Goal: Task Accomplishment & Management: Manage account settings

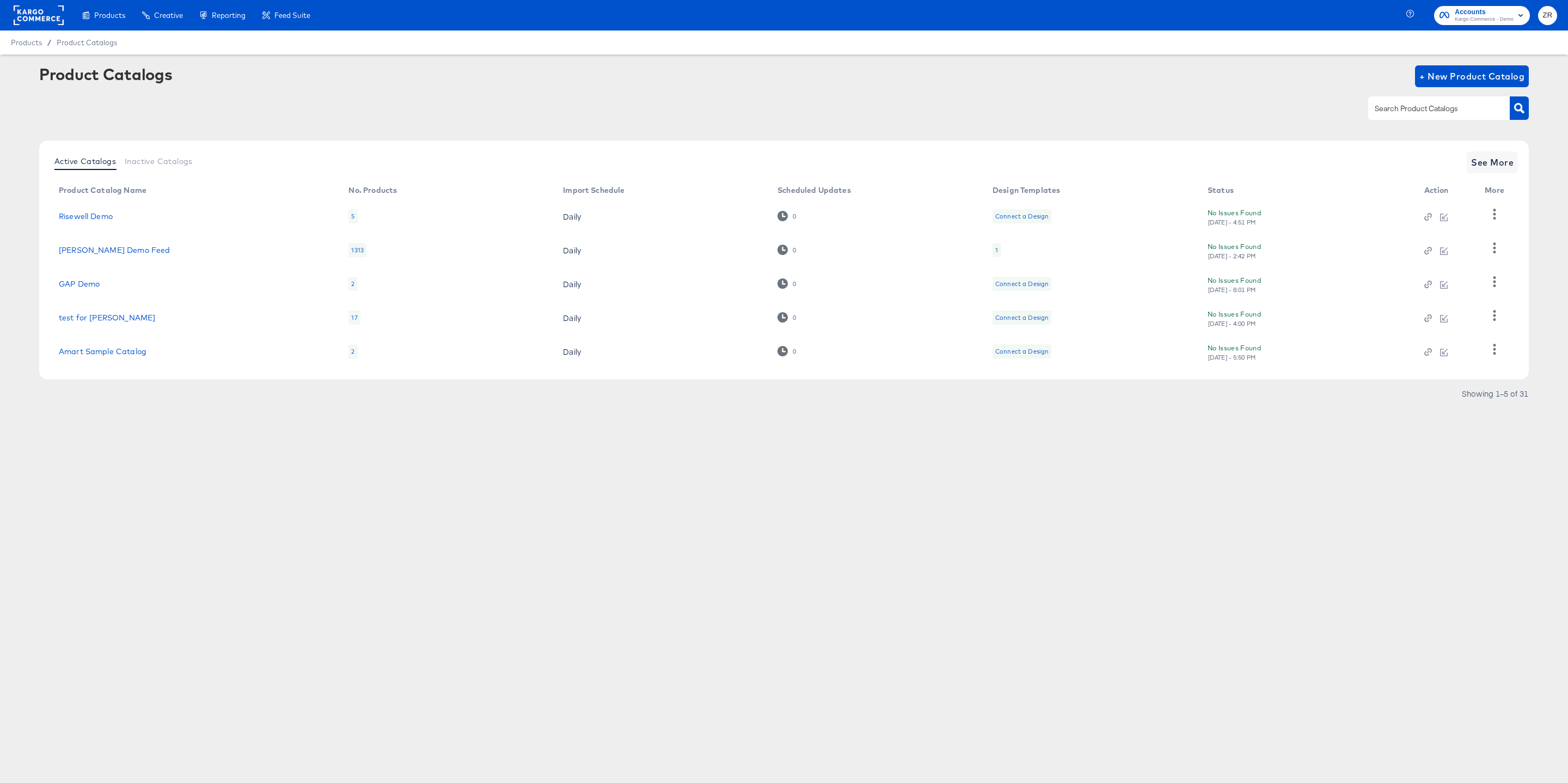
click at [1546, 15] on span "ZR" at bounding box center [1547, 15] width 10 height 13
click at [1495, 110] on link "Internal Dashboard" at bounding box center [1489, 109] width 82 height 20
click at [1477, 89] on link "Advice and Answers" at bounding box center [1489, 88] width 83 height 20
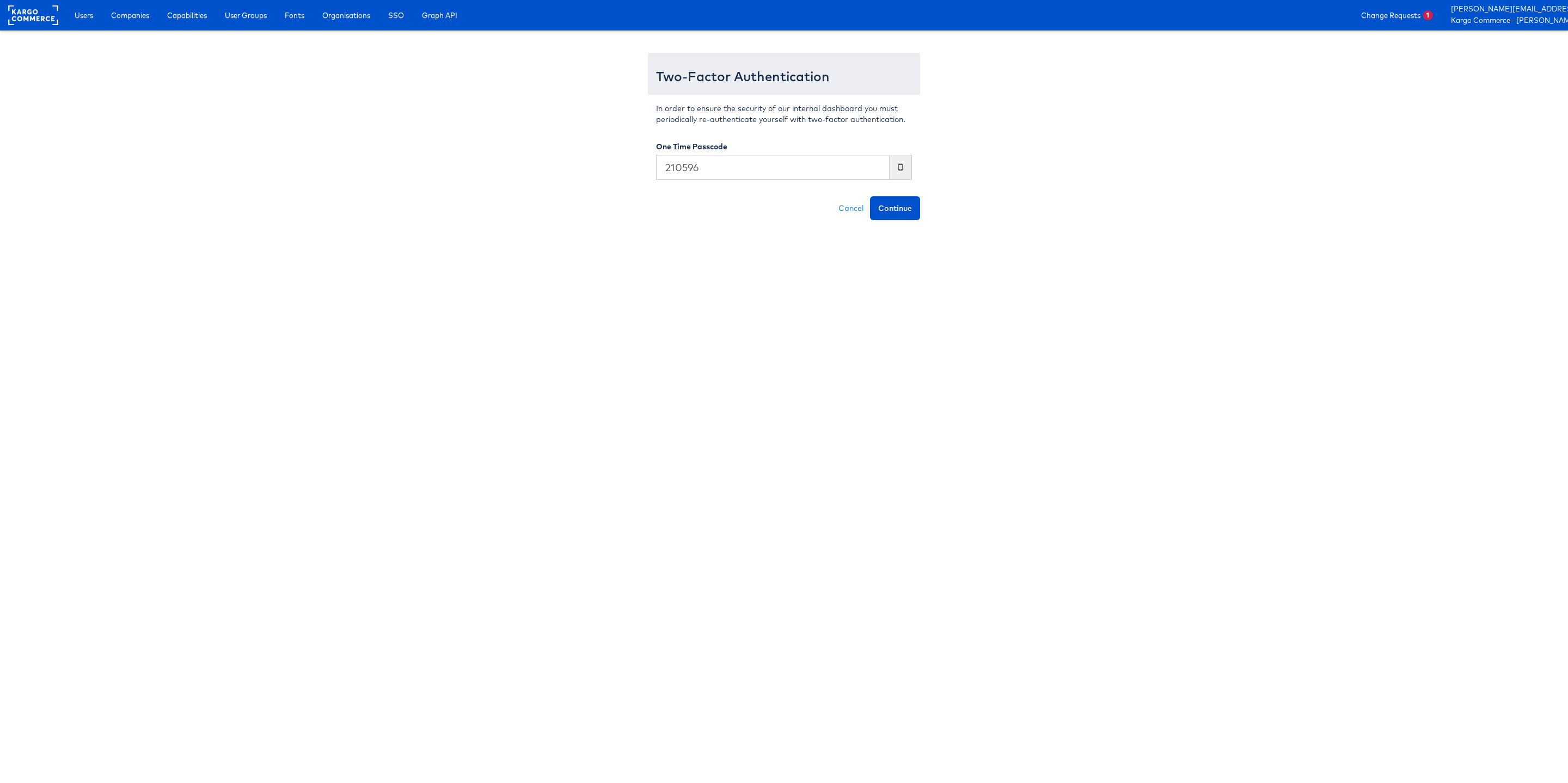
type input "210596"
click at [870, 196] on button "Continue" at bounding box center [895, 208] width 50 height 24
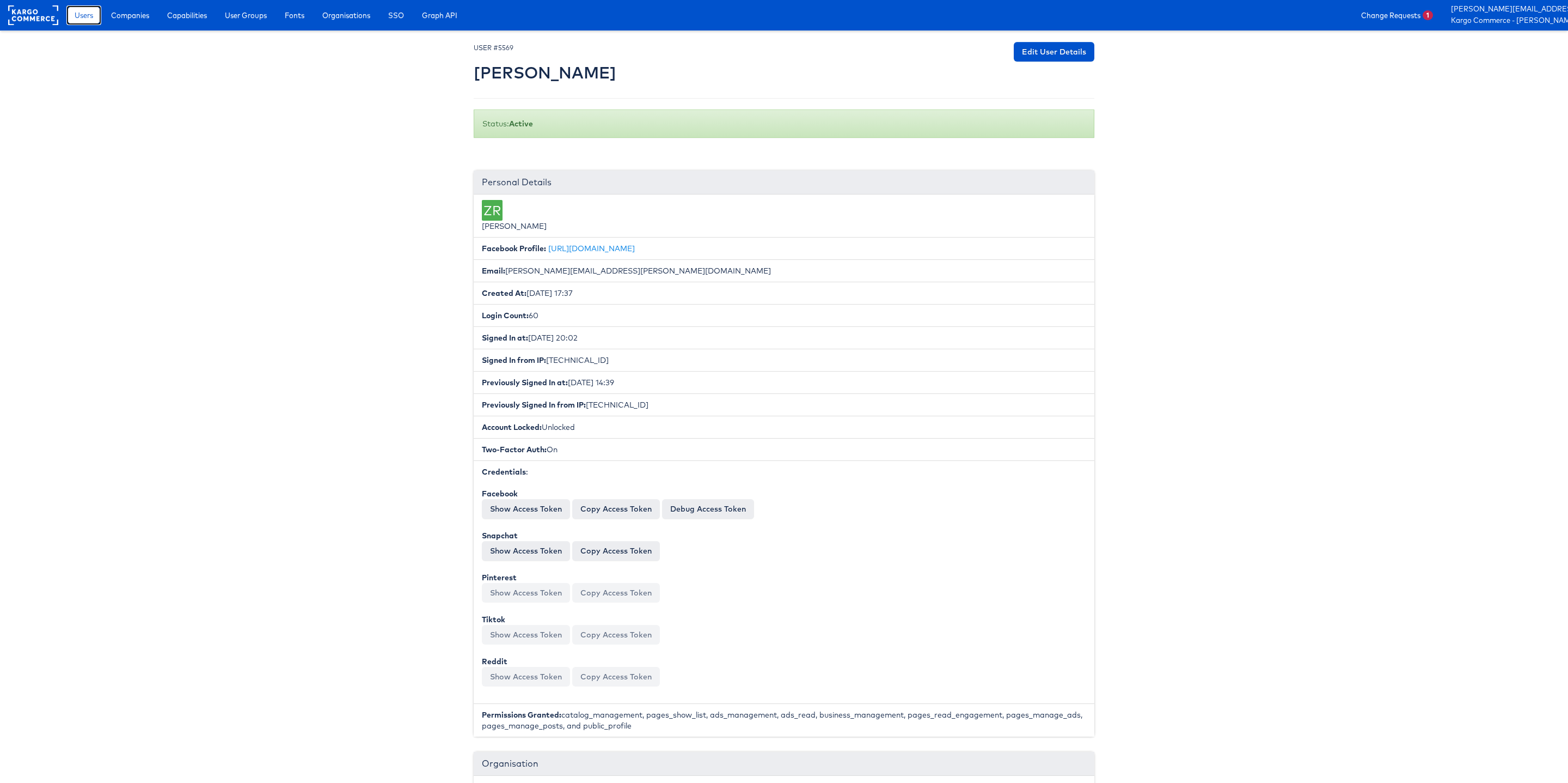
click at [83, 13] on span "Users" at bounding box center [83, 15] width 18 height 11
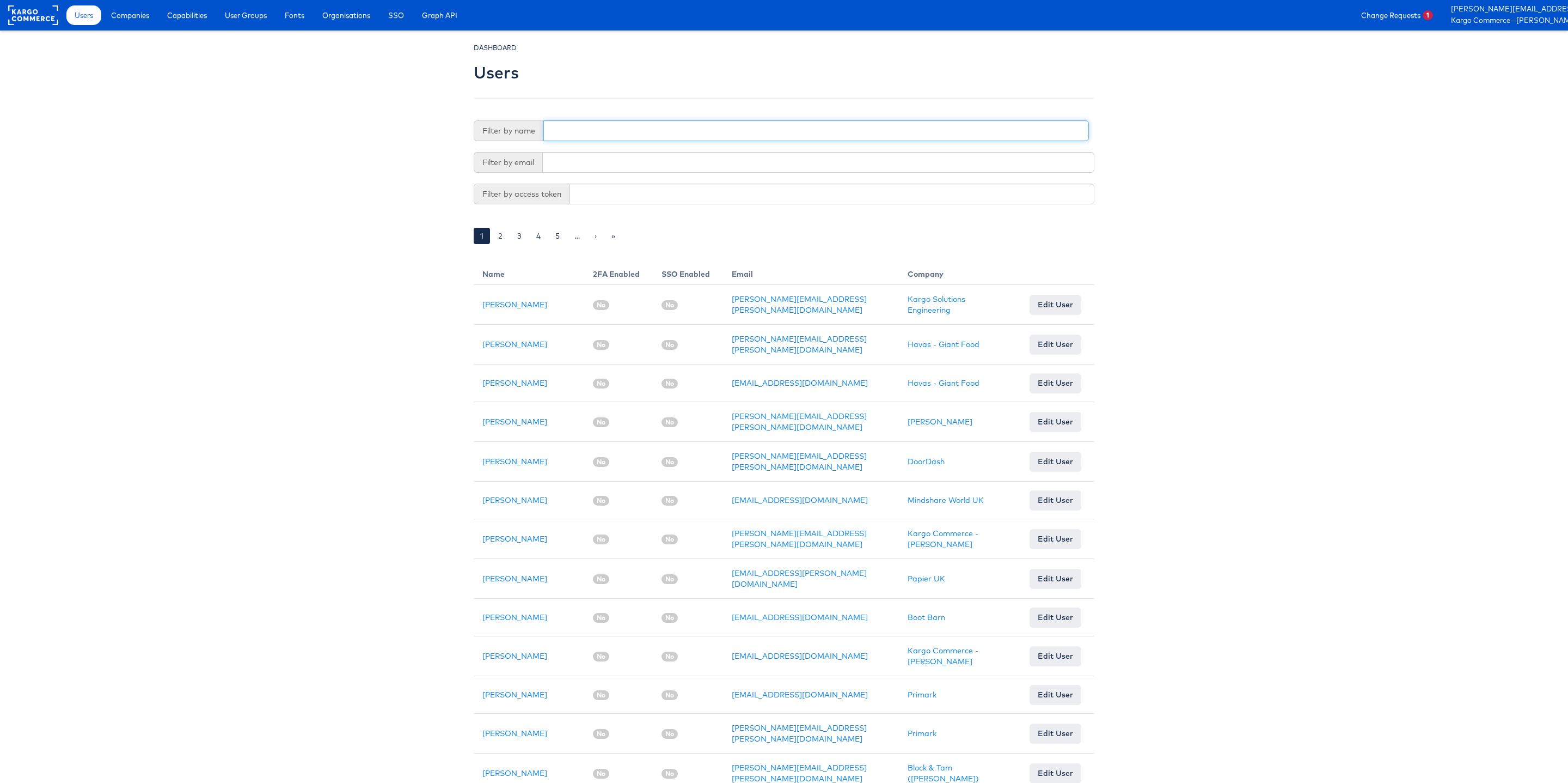
click at [582, 135] on input "text" at bounding box center [816, 131] width 546 height 21
type input "Shravan"
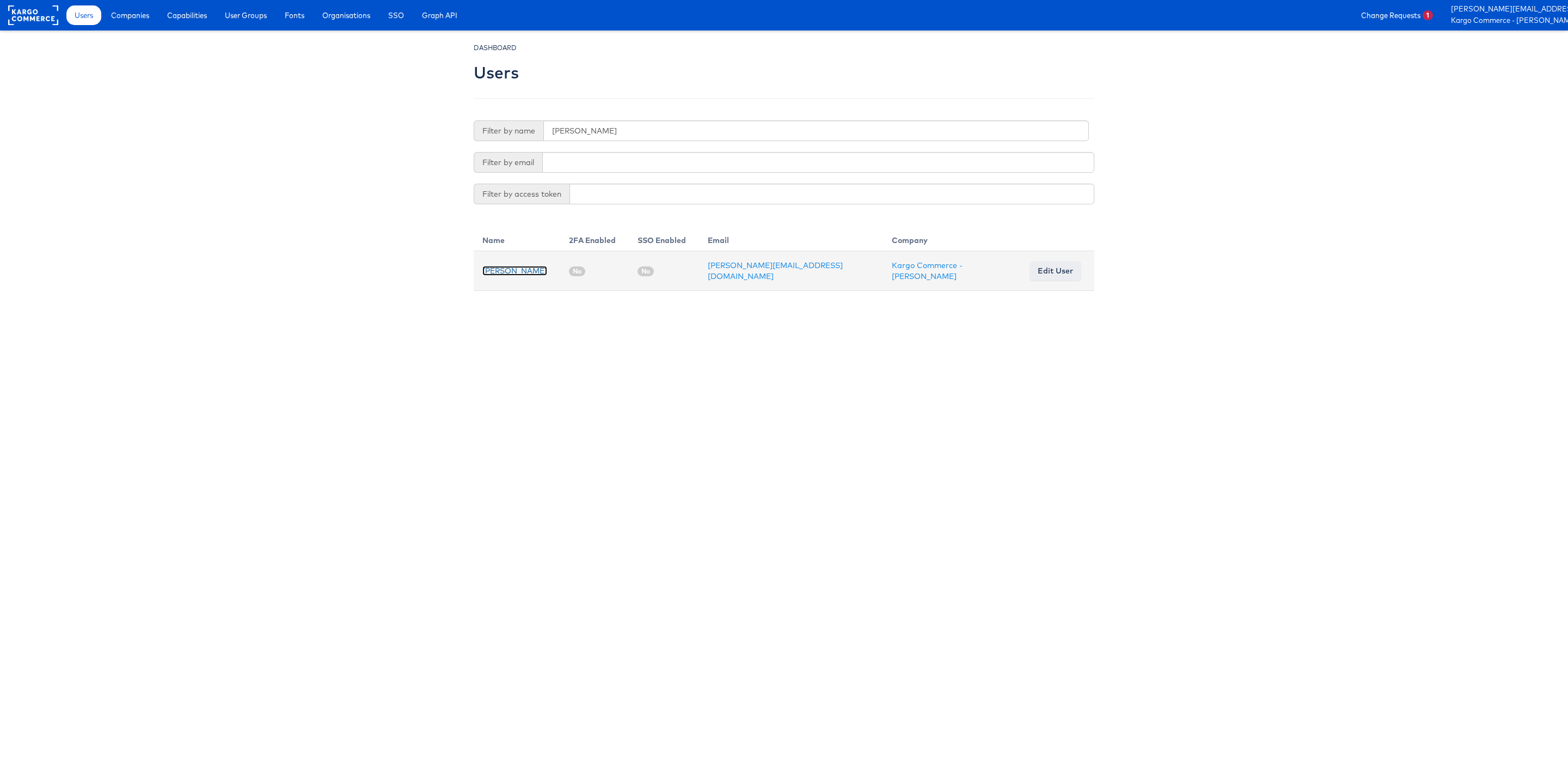
click at [516, 274] on link "Shravan Kumar" at bounding box center [515, 270] width 65 height 10
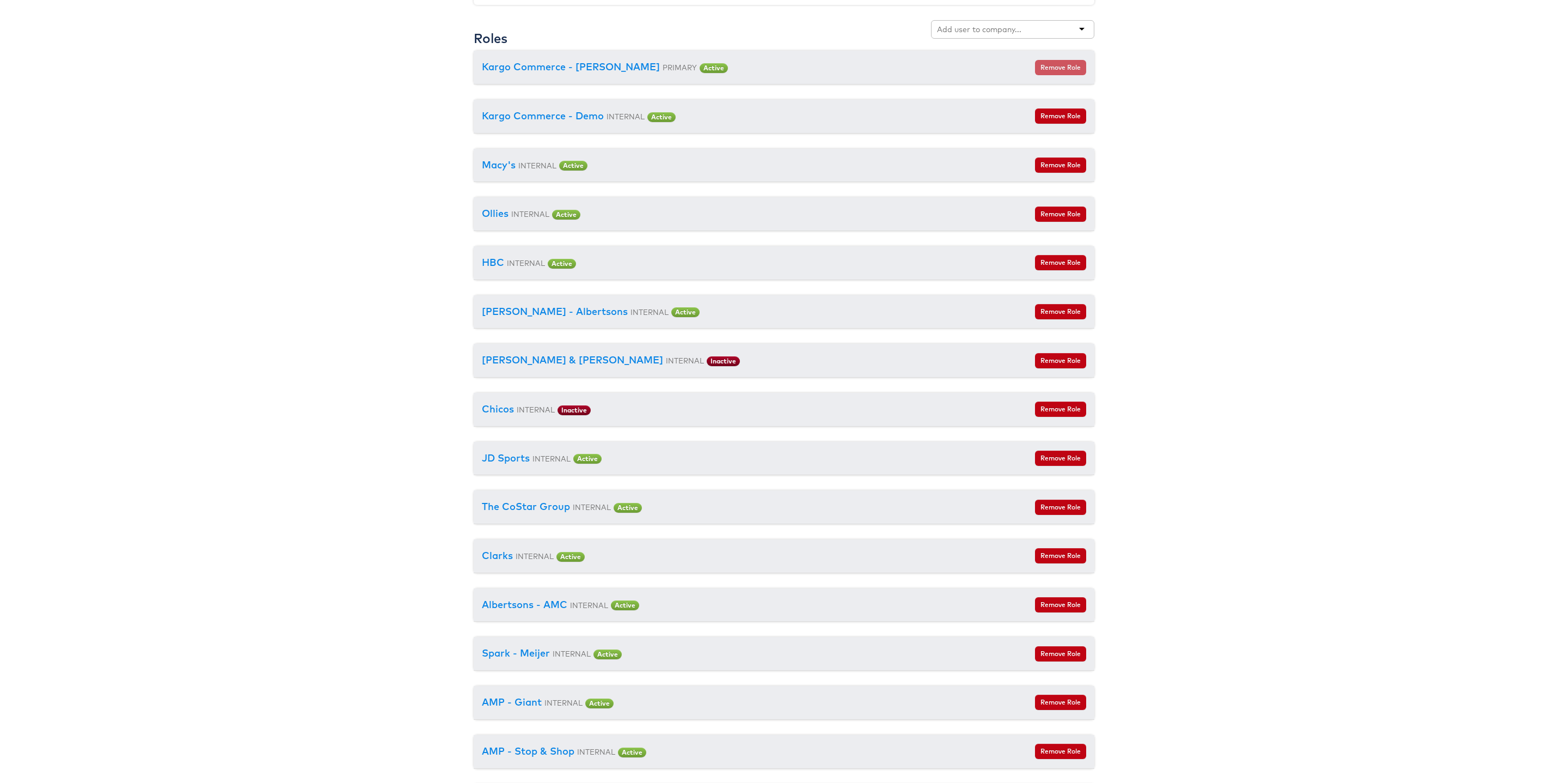
scroll to position [951, 0]
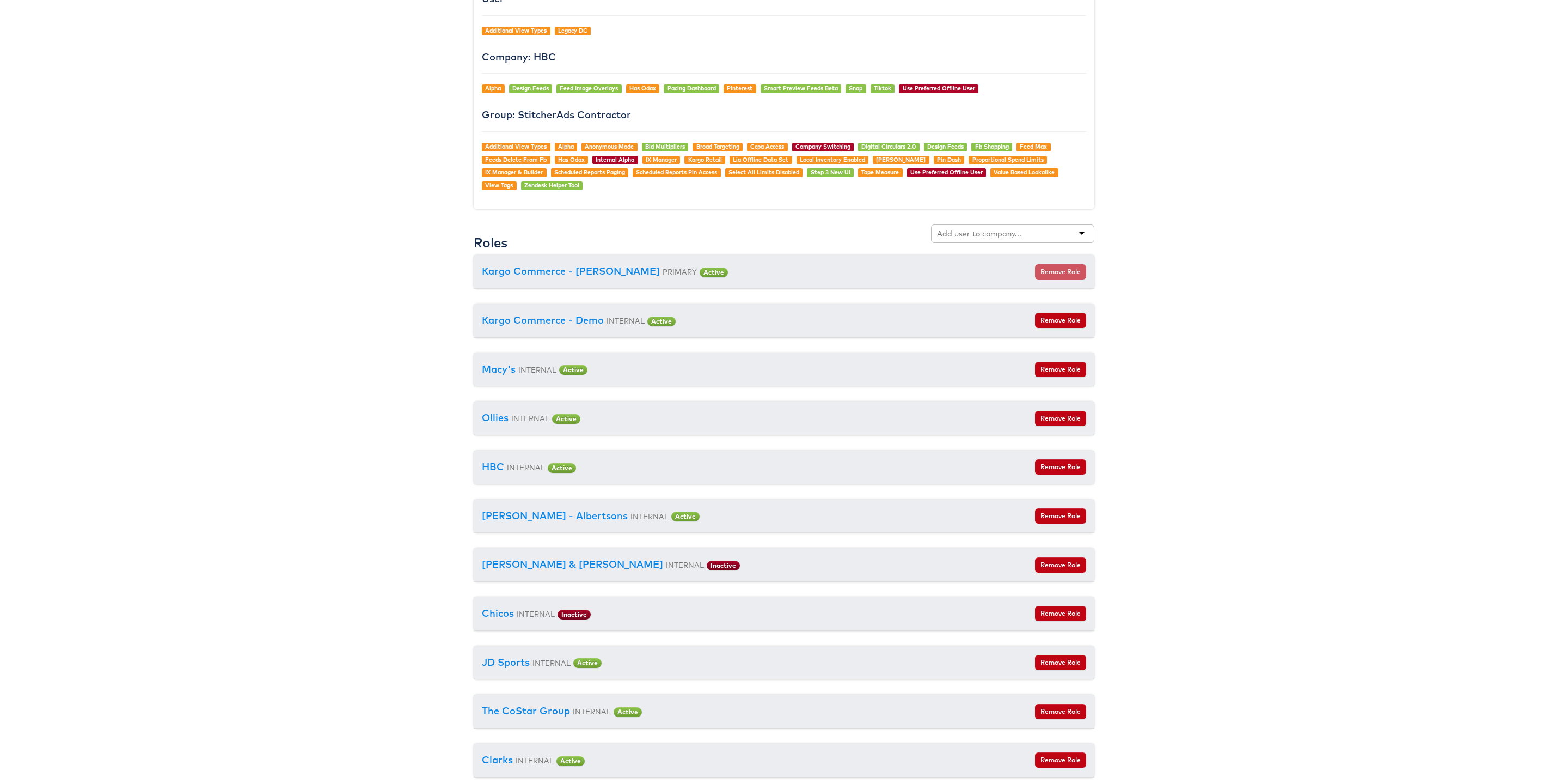
click at [950, 235] on div at bounding box center [1013, 233] width 163 height 18
type input "cars"
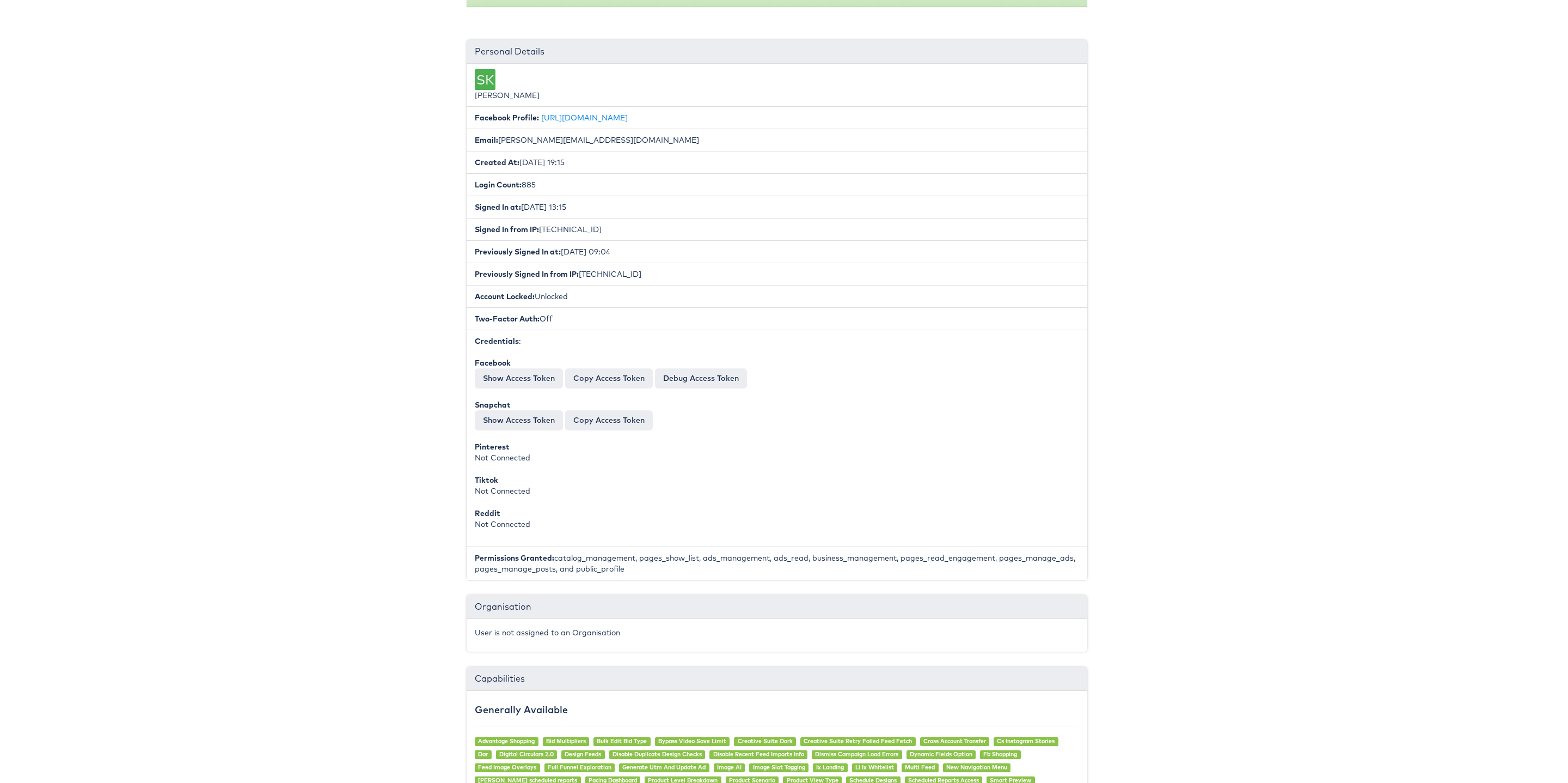
scroll to position [0, 7]
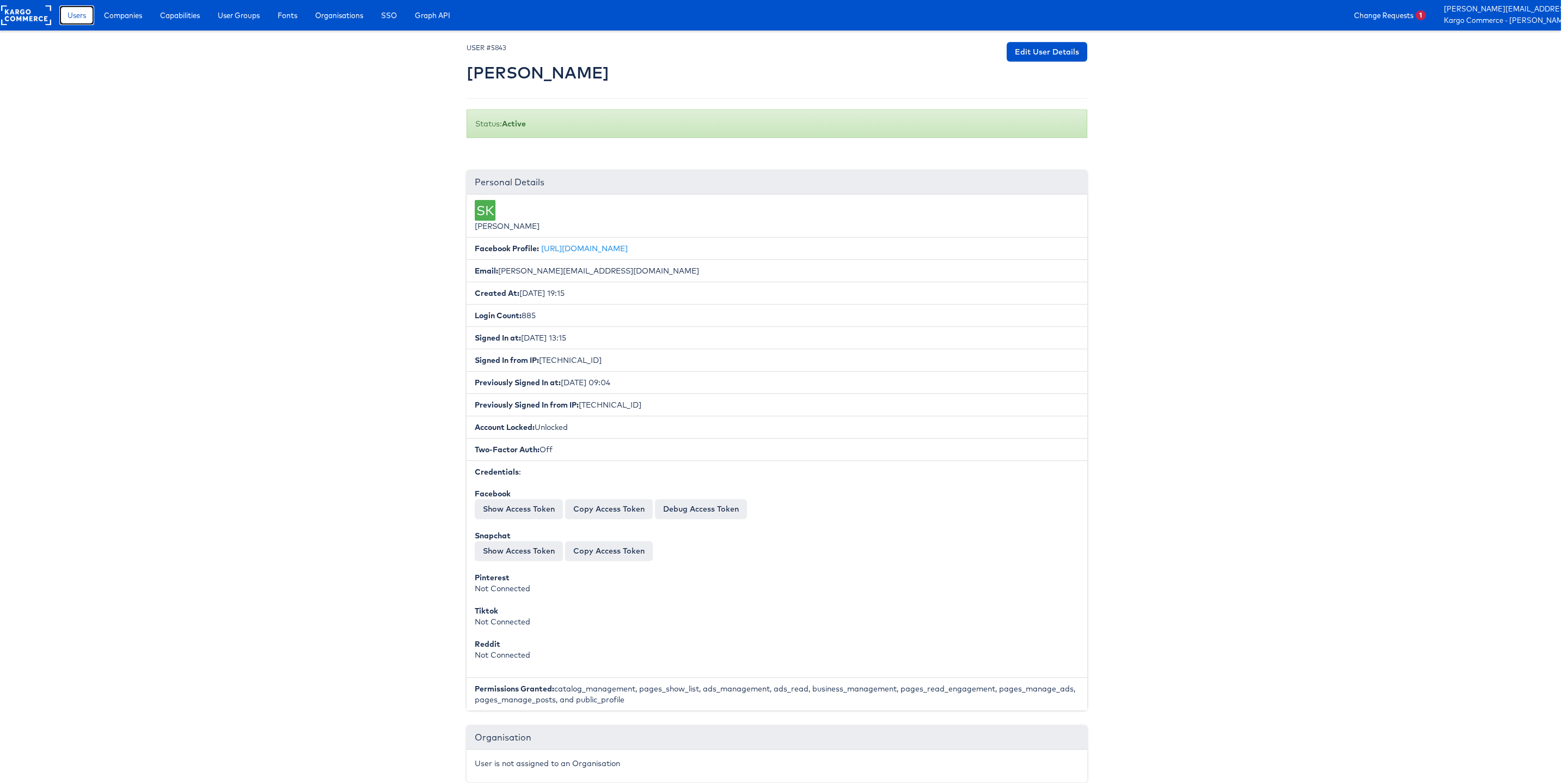
click at [73, 16] on span "Users" at bounding box center [76, 15] width 18 height 11
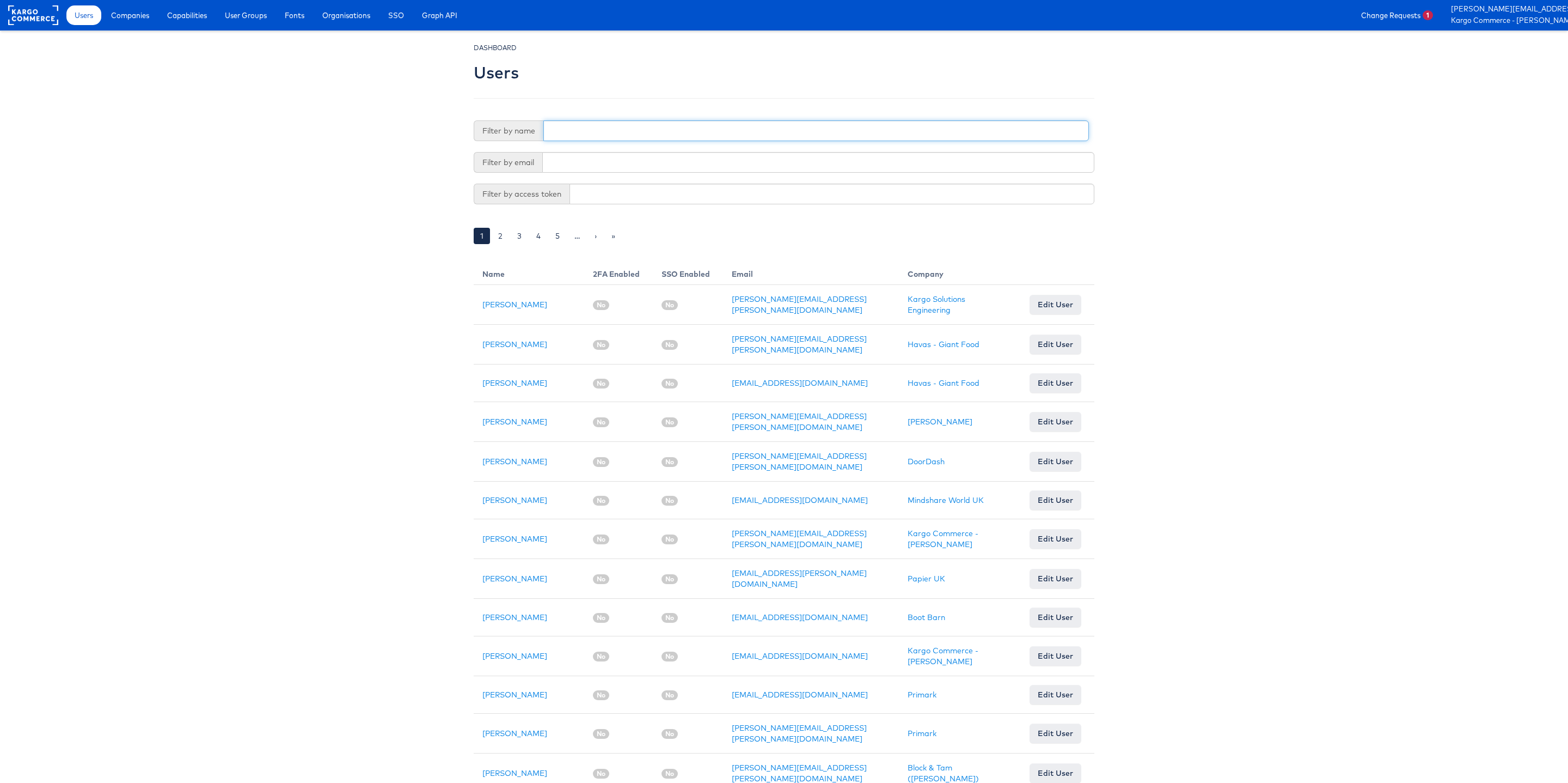
click at [567, 132] on input "text" at bounding box center [816, 131] width 546 height 21
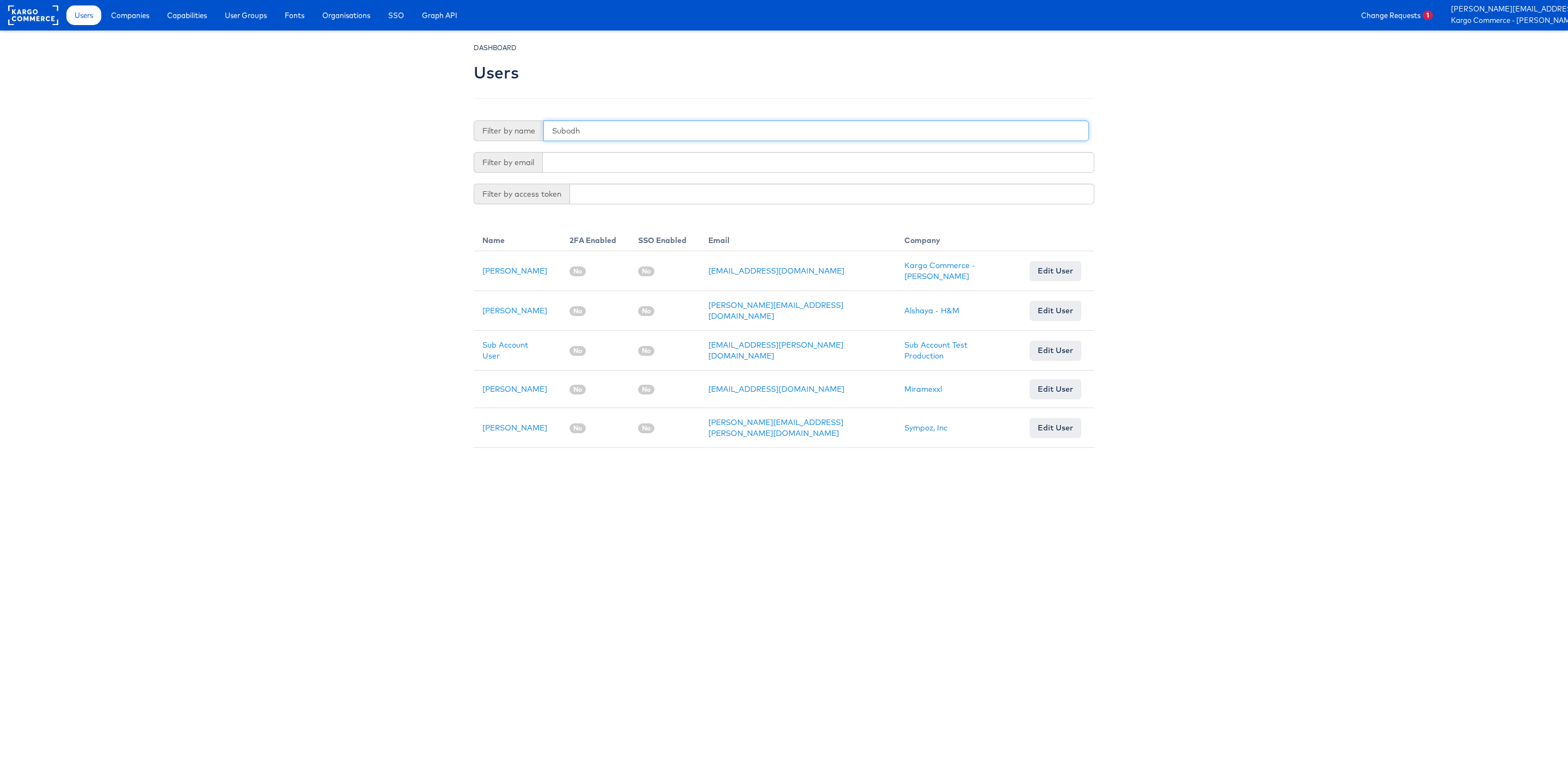
type input "Subodh"
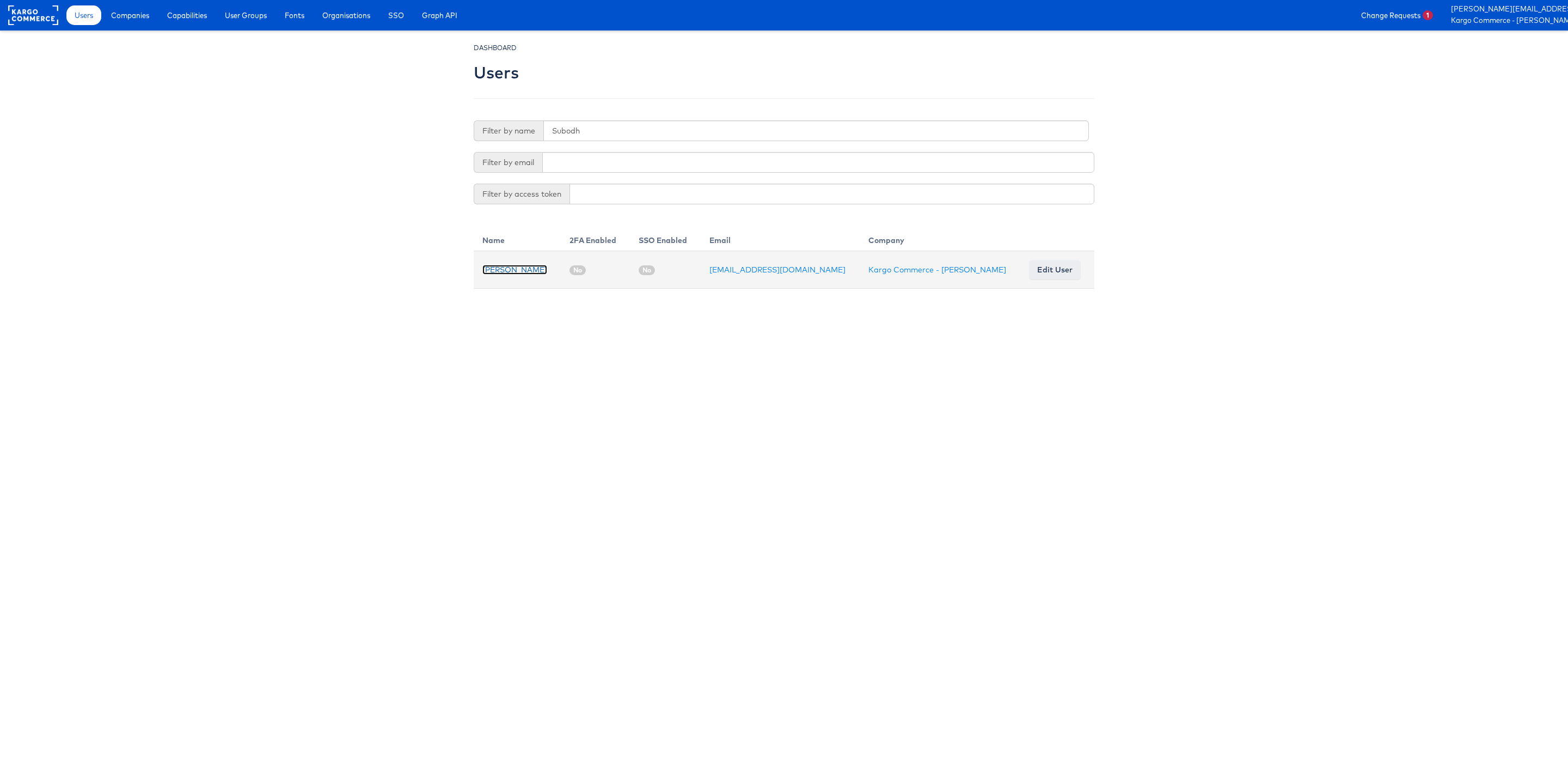
click at [509, 270] on link "[PERSON_NAME]" at bounding box center [515, 269] width 65 height 10
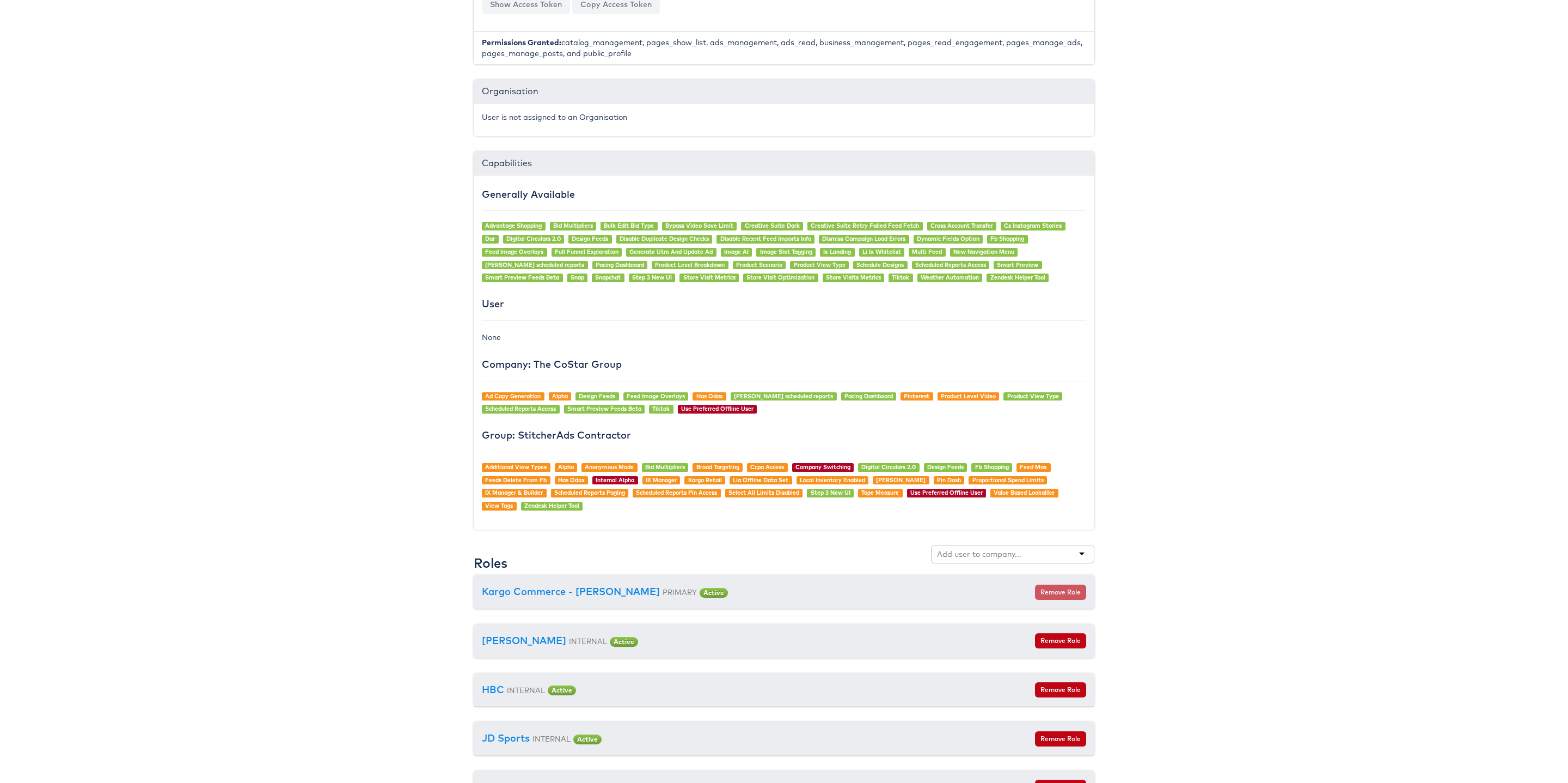
scroll to position [721, 0]
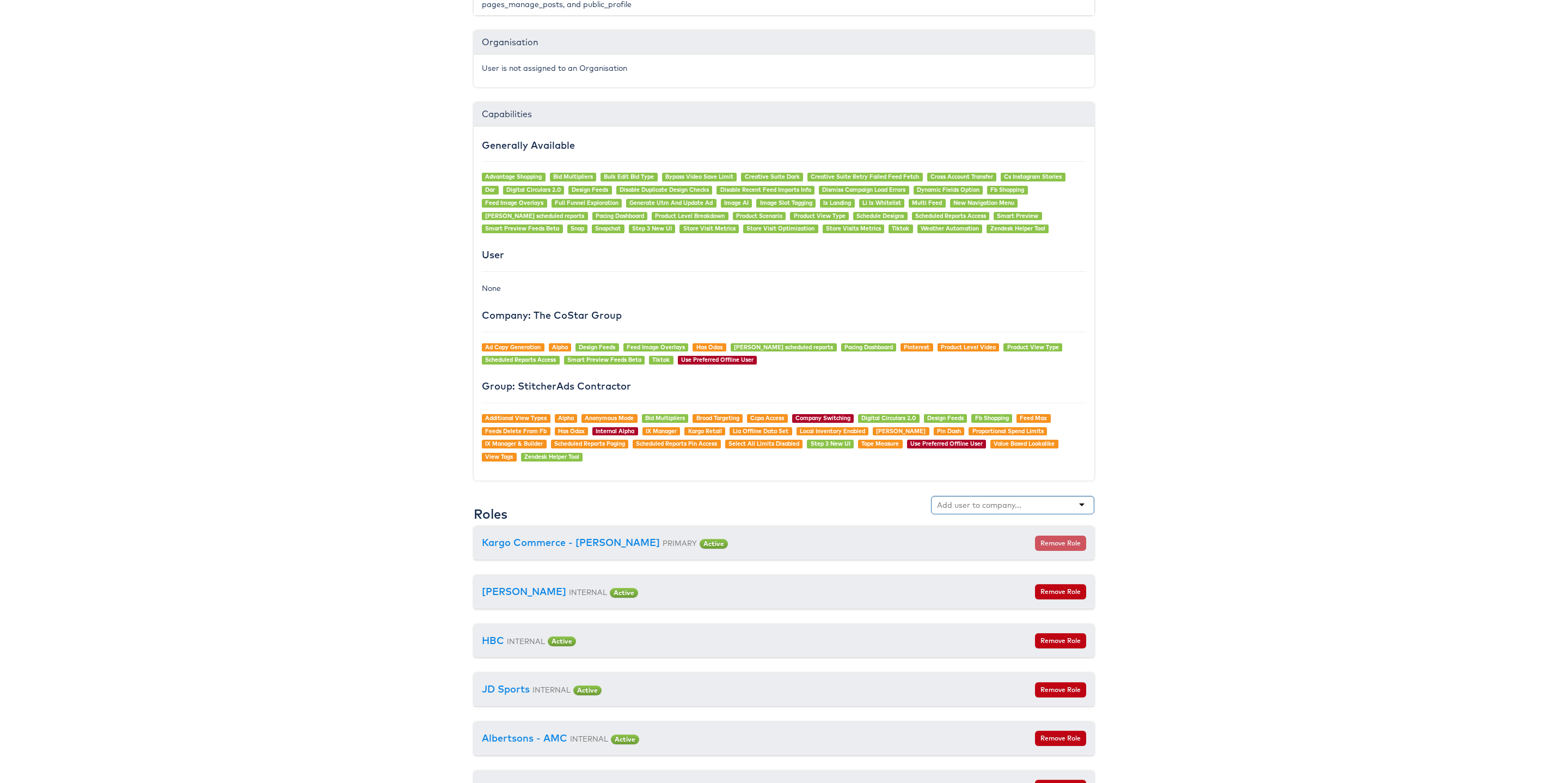
click at [958, 509] on input "text" at bounding box center [980, 505] width 86 height 11
type input "cars"
